Goal: Transaction & Acquisition: Subscribe to service/newsletter

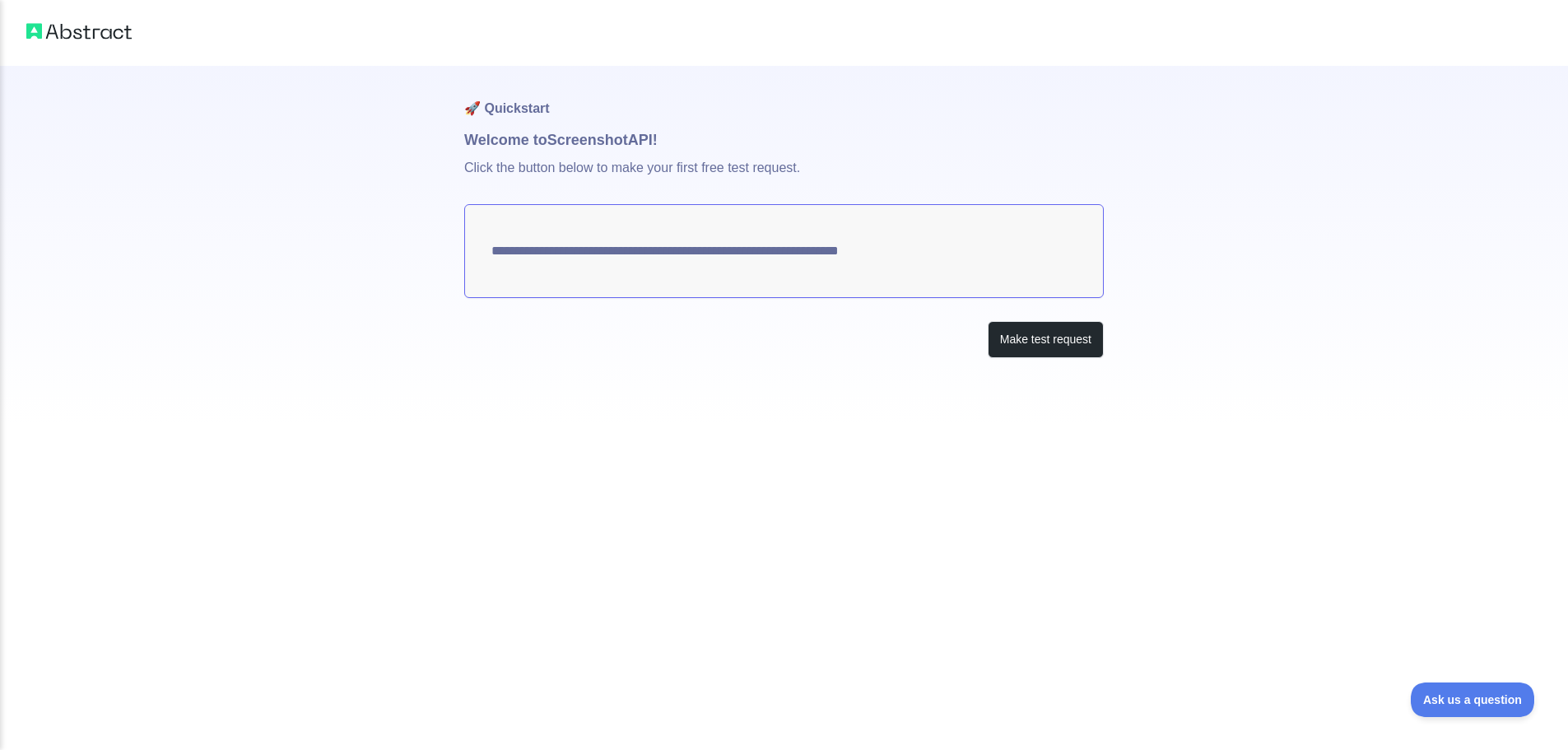
click at [664, 250] on textarea "**********" at bounding box center [784, 251] width 639 height 94
click at [1020, 331] on button "Make test request" at bounding box center [1046, 339] width 116 height 37
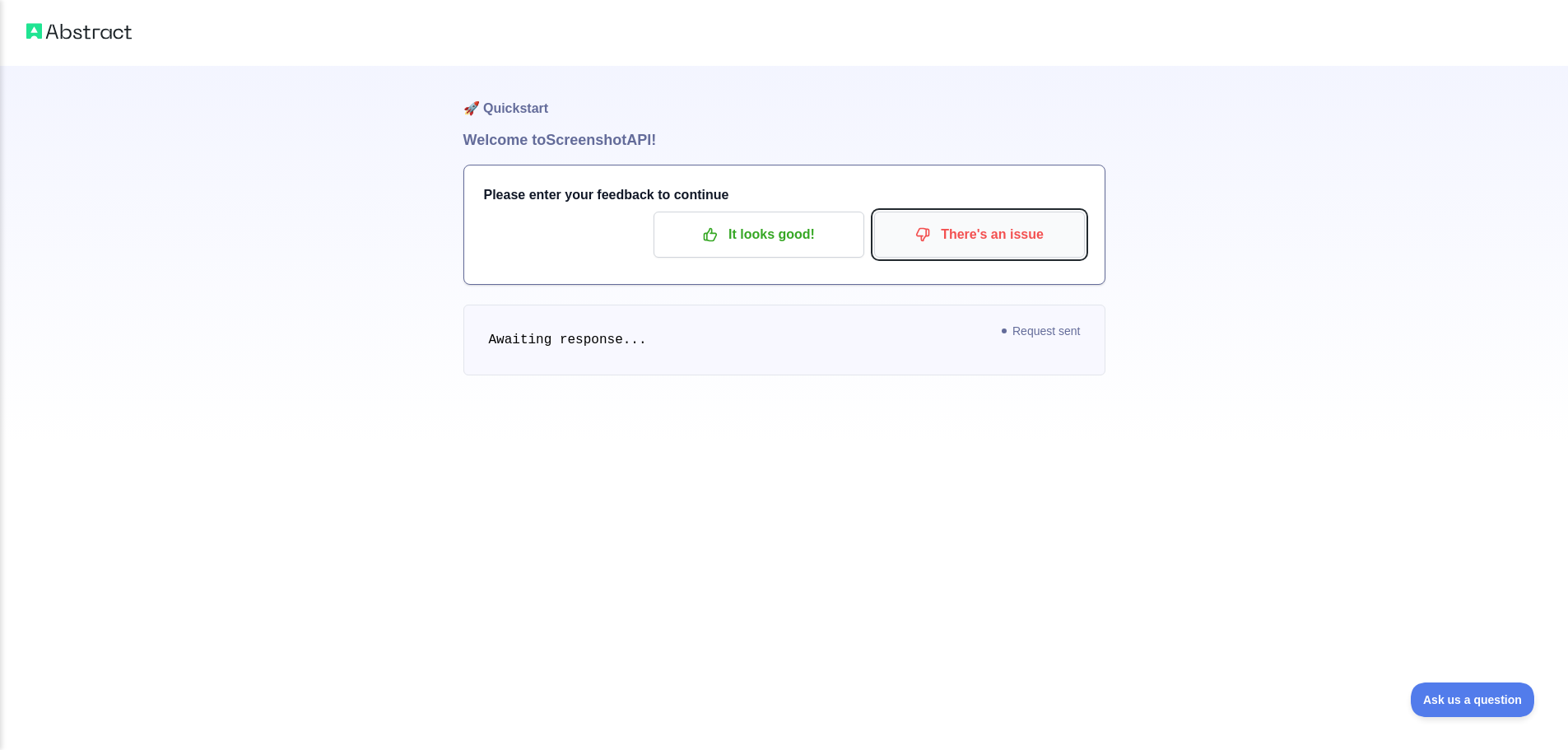
click at [999, 244] on p "There's an issue" at bounding box center [979, 234] width 186 height 28
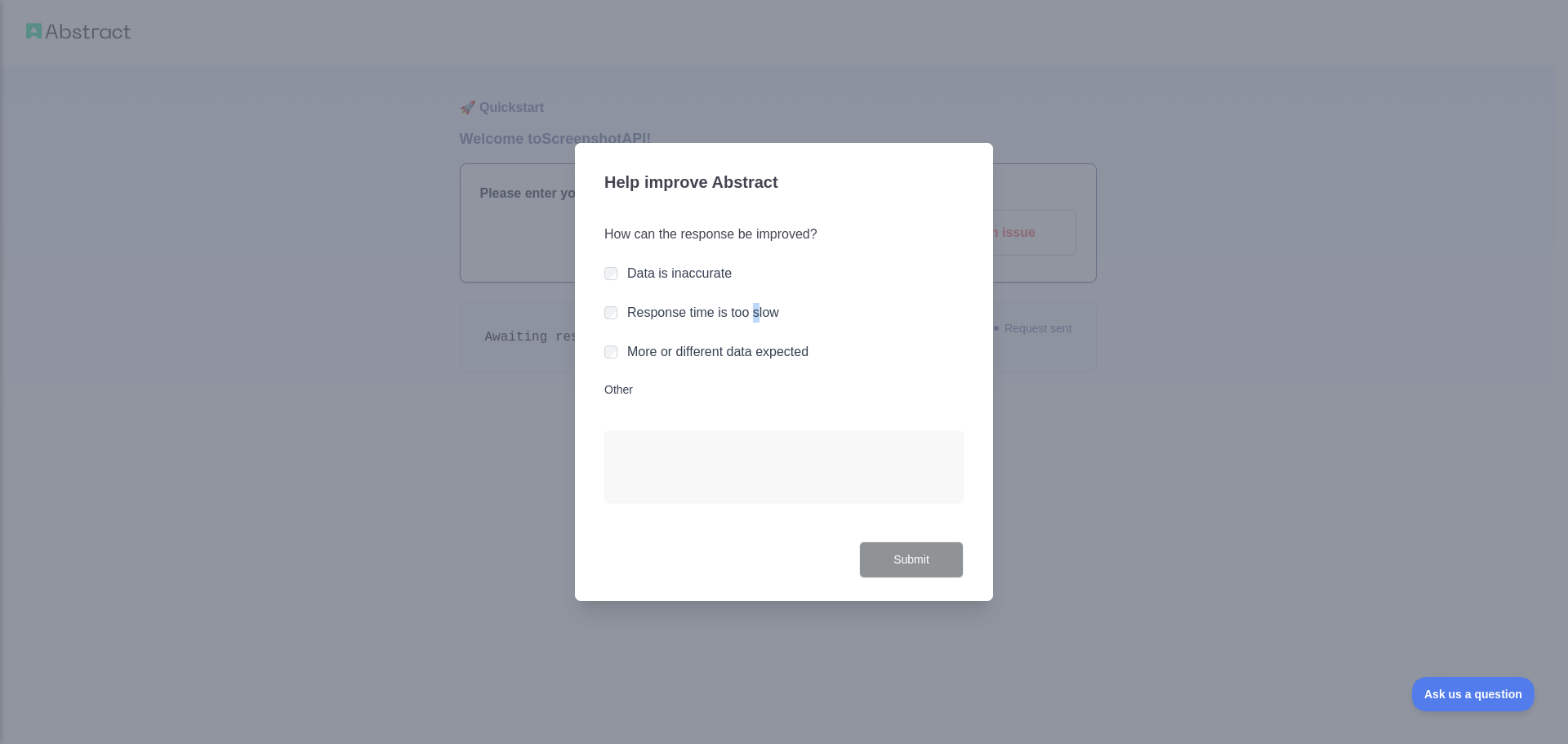
click at [758, 320] on label "Response time is too slow" at bounding box center [703, 313] width 152 height 14
click at [636, 313] on label "Response time is too slow" at bounding box center [703, 313] width 152 height 14
click at [909, 562] on button "Submit" at bounding box center [912, 559] width 105 height 36
